Goal: Transaction & Acquisition: Download file/media

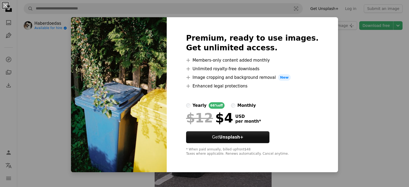
scroll to position [1262, 0]
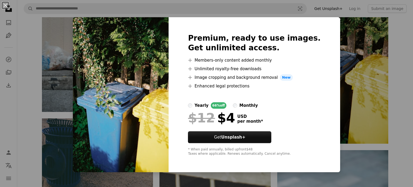
click at [400, 36] on div "An X shape Premium, ready to use images. Get unlimited access. A plus sign Memb…" at bounding box center [206, 93] width 413 height 187
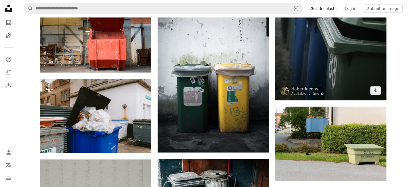
scroll to position [1053, 0]
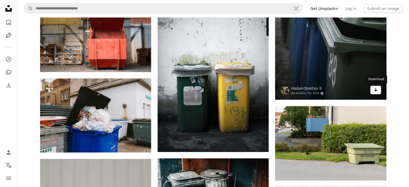
click at [376, 89] on icon "Arrow pointing down" at bounding box center [375, 90] width 4 height 6
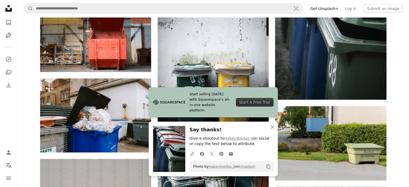
click at [25, 96] on div "Haberdoedas Available for hire A checkmark inside of a circle A heart A plus si…" at bounding box center [212, 2] width 391 height 2077
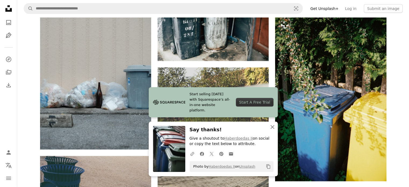
scroll to position [1226, 0]
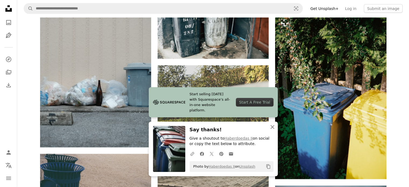
click at [273, 128] on icon "button" at bounding box center [272, 127] width 4 height 4
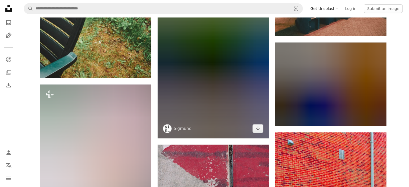
scroll to position [3848, 0]
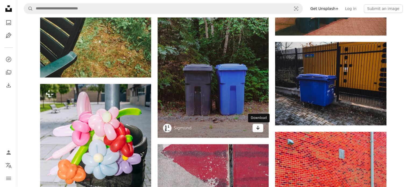
click at [257, 130] on icon "Arrow pointing down" at bounding box center [258, 127] width 4 height 6
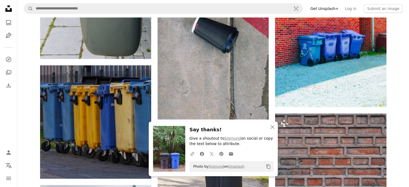
scroll to position [4040, 0]
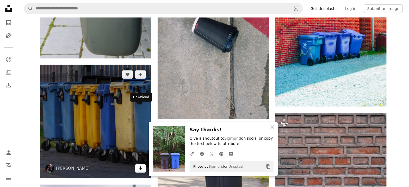
click at [142, 165] on icon "Arrow pointing down" at bounding box center [140, 168] width 4 height 6
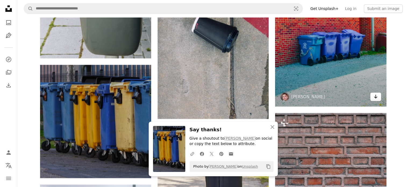
click at [374, 99] on icon "Arrow pointing down" at bounding box center [375, 96] width 4 height 6
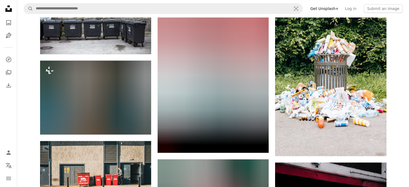
scroll to position [4325, 0]
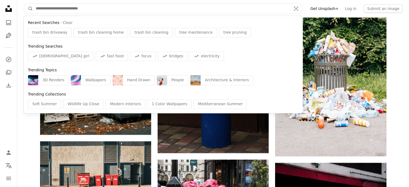
click at [83, 9] on input "Find visuals sitewide" at bounding box center [161, 8] width 256 height 10
drag, startPoint x: 83, startPoint y: 9, endPoint x: 84, endPoint y: 13, distance: 3.6
click at [84, 13] on input "Find visuals sitewide" at bounding box center [161, 8] width 256 height 10
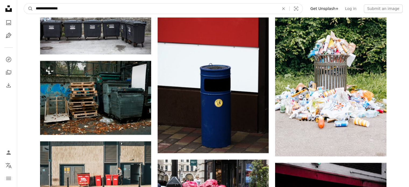
type input "**********"
click at [24, 3] on button "A magnifying glass" at bounding box center [28, 8] width 9 height 10
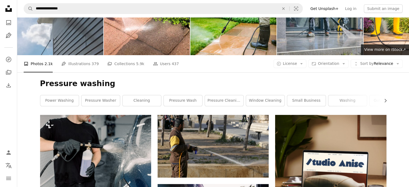
scroll to position [4, 0]
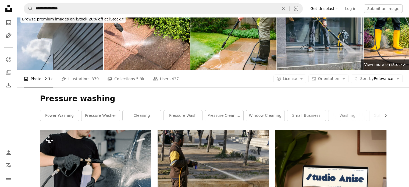
click at [295, 83] on div "A photo Photos 2.1k Pen Tool Illustrations 379 A stack of folders Collections 5…" at bounding box center [213, 78] width 379 height 17
click at [295, 80] on span "License" at bounding box center [290, 78] width 14 height 4
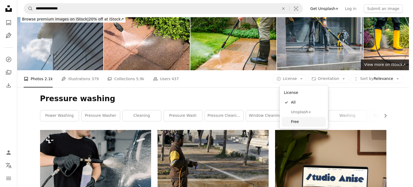
click at [293, 122] on span "Free" at bounding box center [307, 121] width 33 height 5
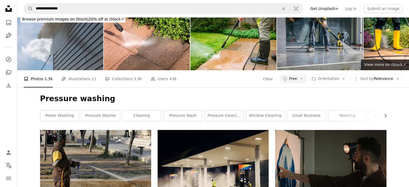
scroll to position [1302, 0]
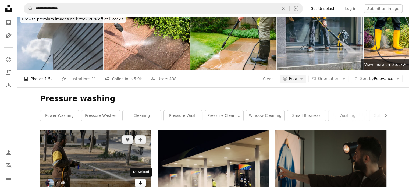
click at [138, 179] on icon "Arrow pointing down" at bounding box center [140, 182] width 4 height 6
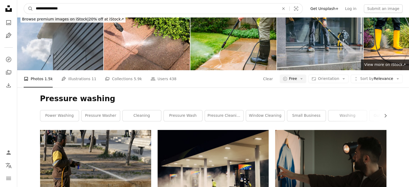
click at [71, 5] on input "**********" at bounding box center [155, 8] width 244 height 10
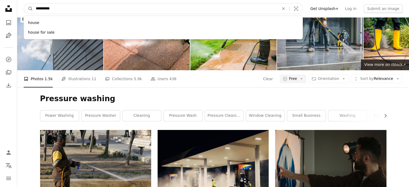
type input "**********"
click at [24, 3] on button "A magnifying glass" at bounding box center [28, 8] width 9 height 10
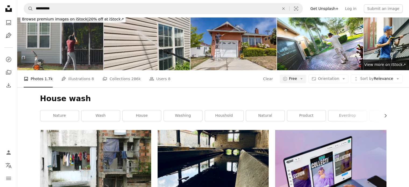
scroll to position [354, 0]
